Goal: Obtain resource: Obtain resource

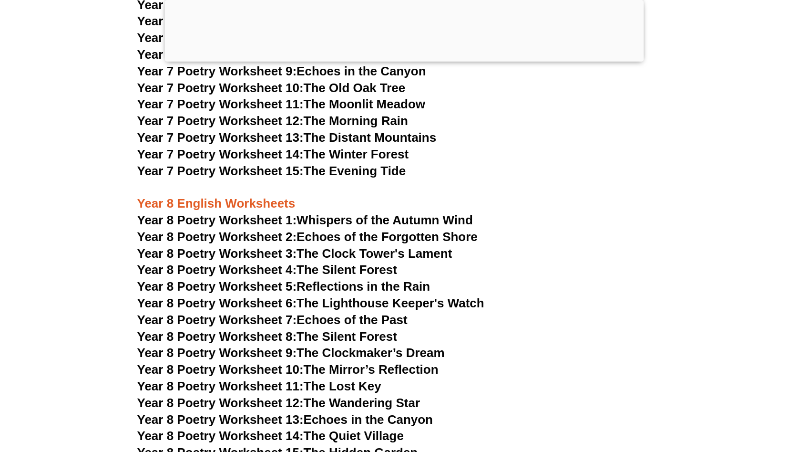
scroll to position [6238, 0]
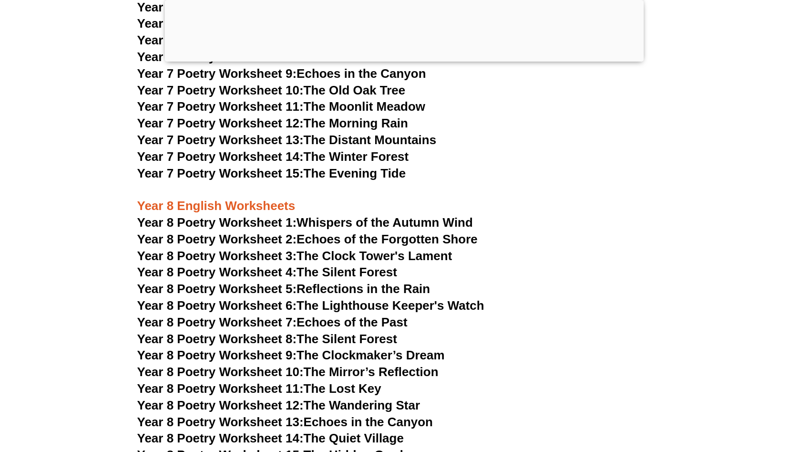
click at [565, 165] on h3 "Year 7 Poetry Worksheet 15: The Evening Tide" at bounding box center [404, 173] width 534 height 16
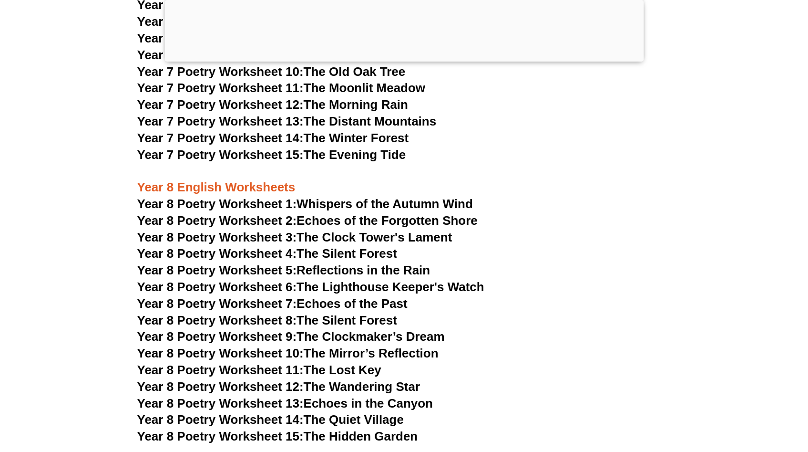
scroll to position [6258, 0]
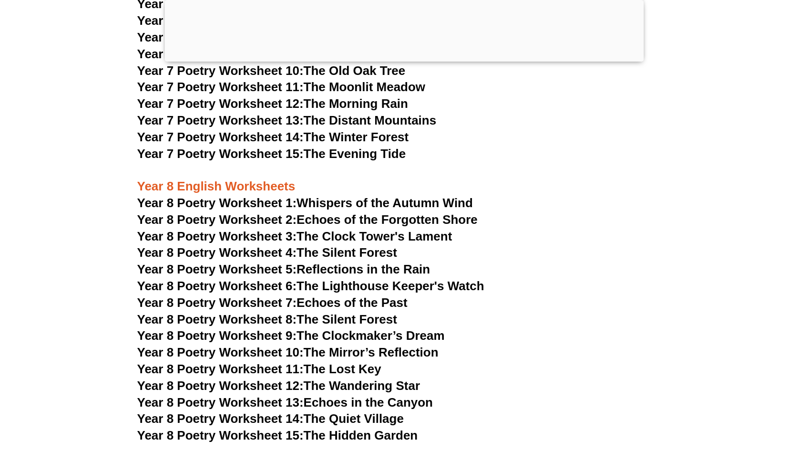
click at [280, 196] on span "Year 8 Poetry Worksheet 1:" at bounding box center [217, 203] width 160 height 14
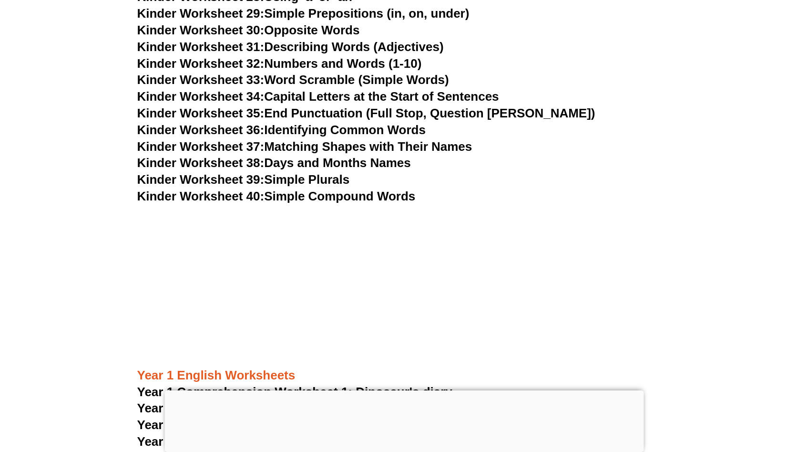
scroll to position [858, 0]
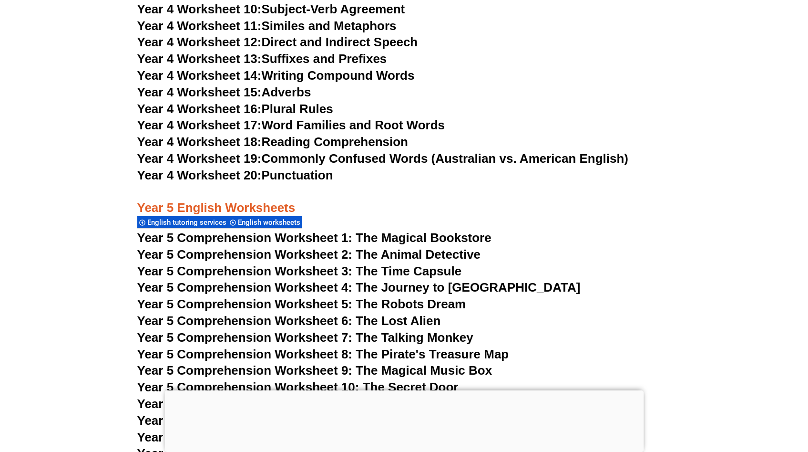
scroll to position [4627, 0]
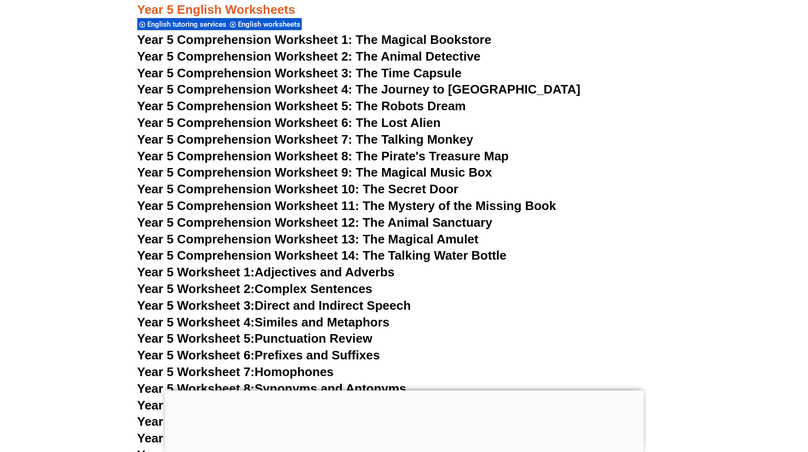
click at [424, 38] on span "Year 5 Comprehension Worksheet 1: The Magical Bookstore" at bounding box center [314, 39] width 354 height 14
